Goal: Information Seeking & Learning: Learn about a topic

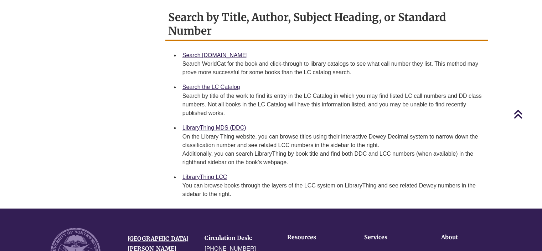
scroll to position [419, 0]
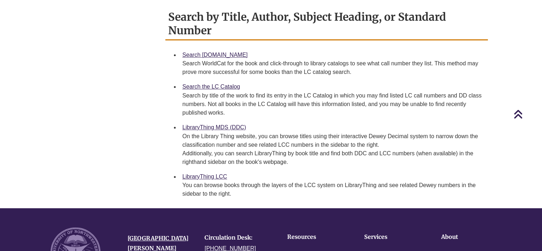
click at [196, 89] on link "Search the LC Catalog" at bounding box center [212, 86] width 58 height 6
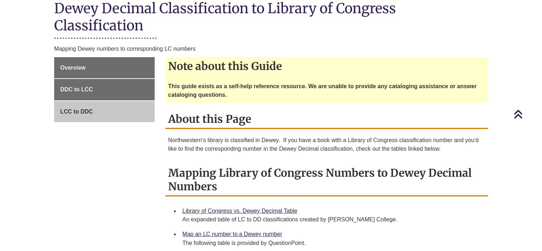
scroll to position [191, 0]
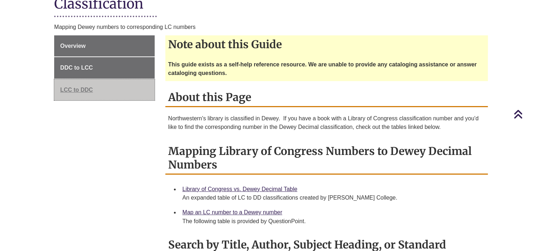
click at [88, 101] on link "LCC to DDC" at bounding box center [104, 89] width 101 height 21
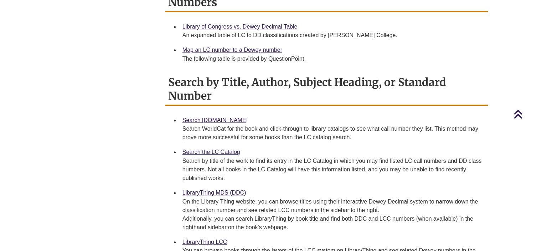
scroll to position [393, 0]
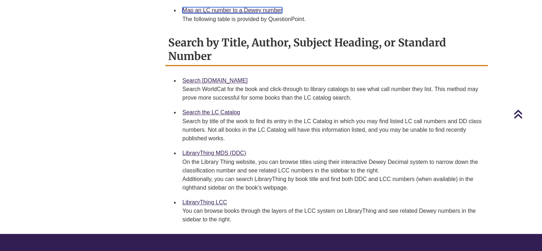
click at [255, 13] on link "Map an LC number to a Dewey number" at bounding box center [233, 10] width 100 height 6
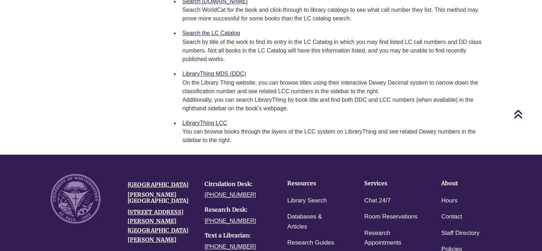
scroll to position [519, 0]
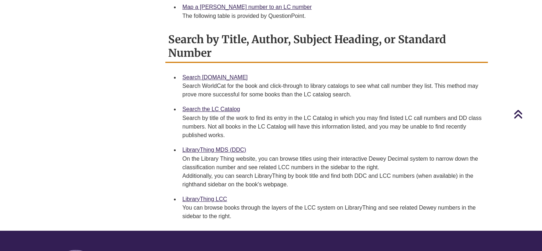
scroll to position [392, 0]
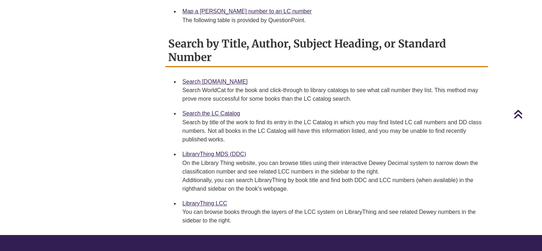
click at [238, 14] on link "Map a Dewey number to an LC number" at bounding box center [247, 11] width 129 height 6
